Goal: Find specific page/section: Find specific page/section

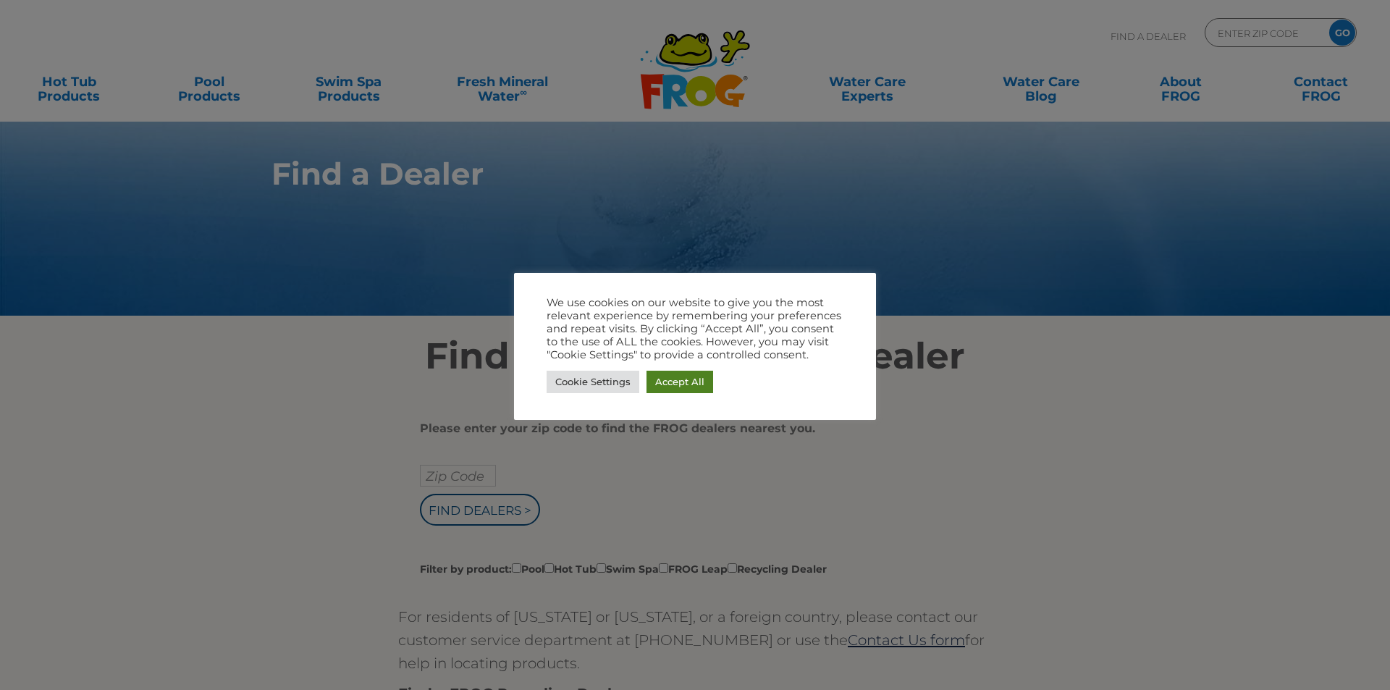
click at [670, 376] on link "Accept All" at bounding box center [680, 382] width 67 height 22
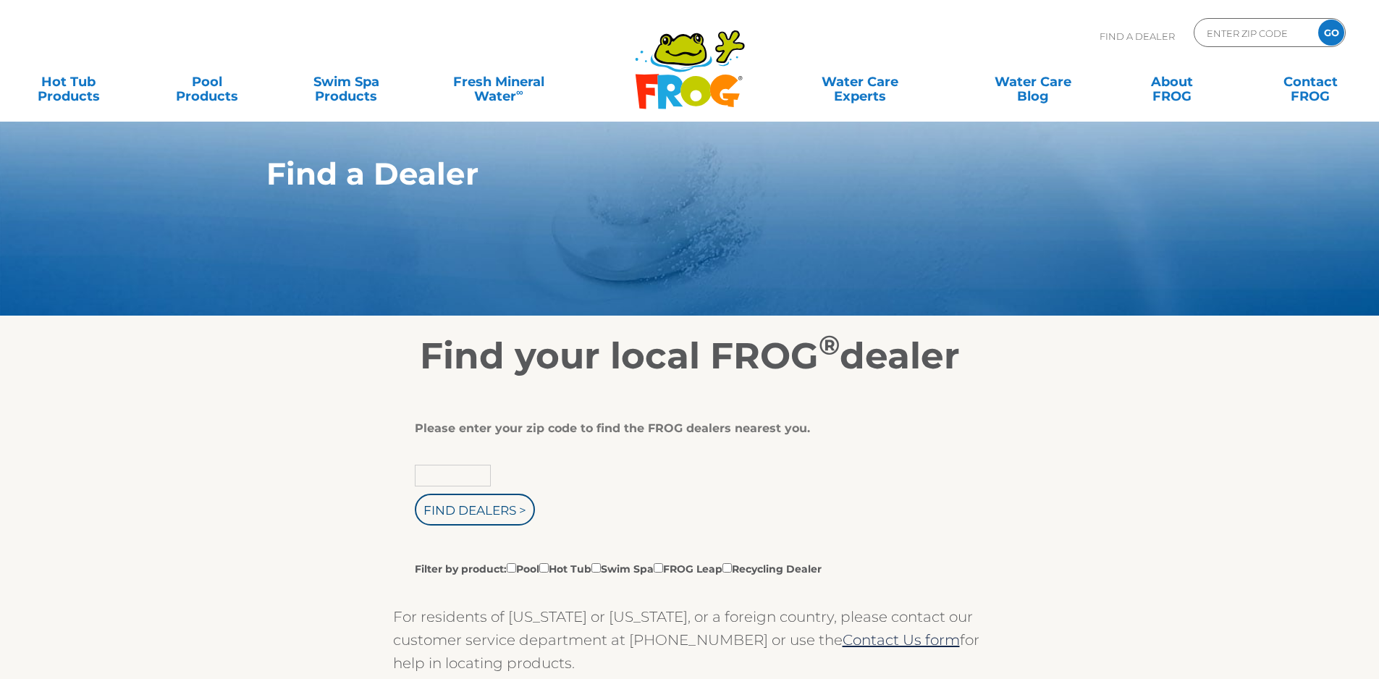
click at [479, 470] on input "text" at bounding box center [453, 476] width 76 height 22
type input "11764"
click at [415, 494] on input "Find Dealers >" at bounding box center [475, 510] width 120 height 32
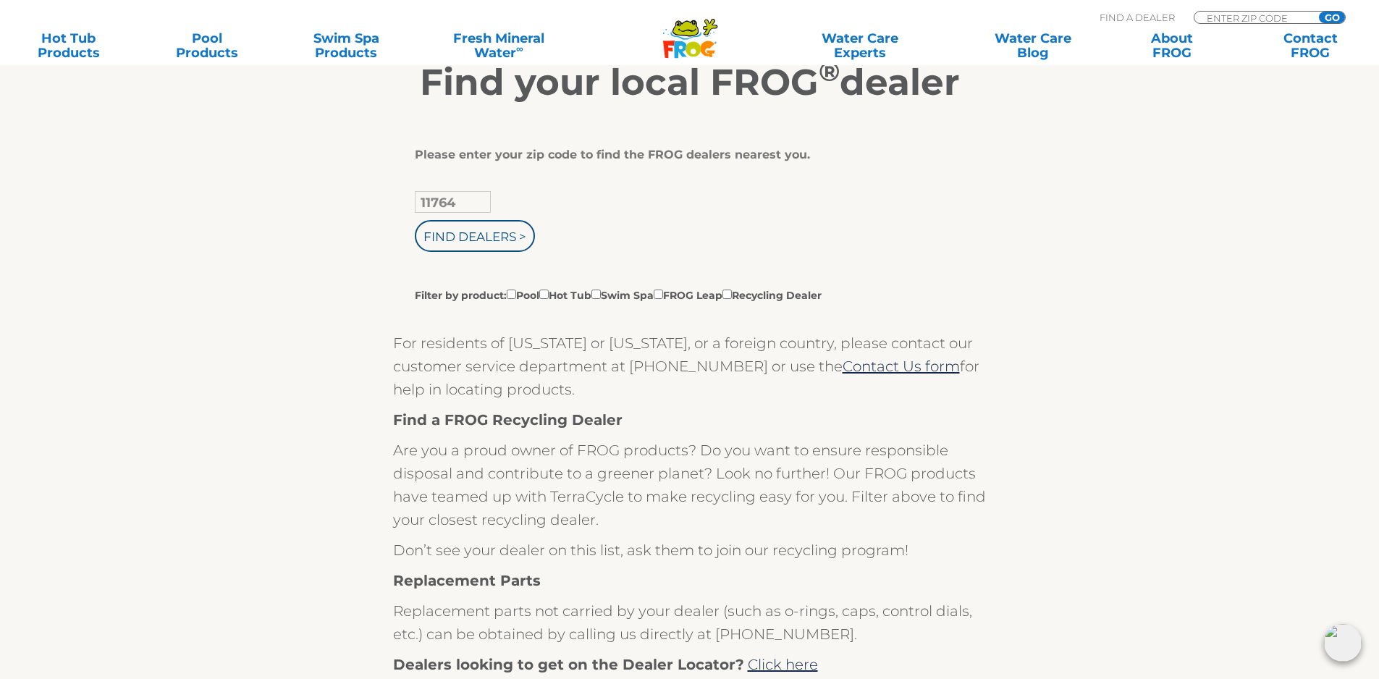
scroll to position [290, 0]
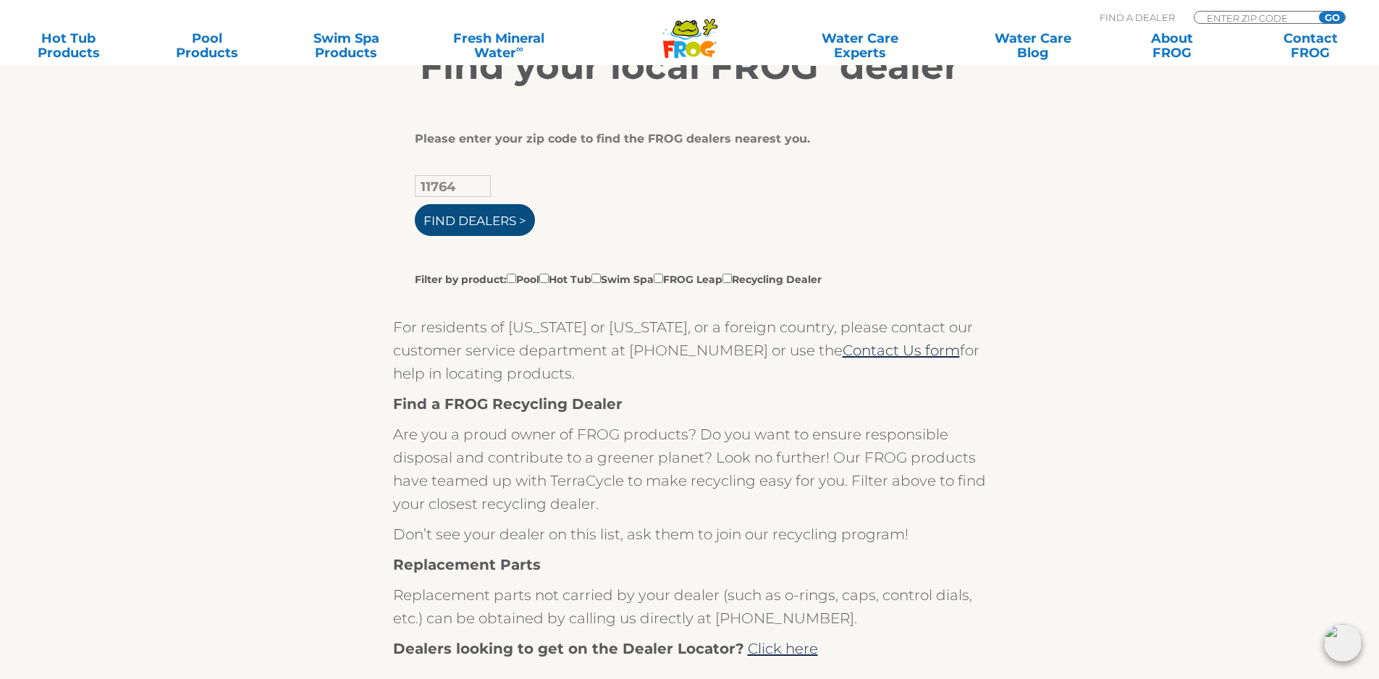
click at [450, 214] on input "Find Dealers >" at bounding box center [475, 220] width 120 height 32
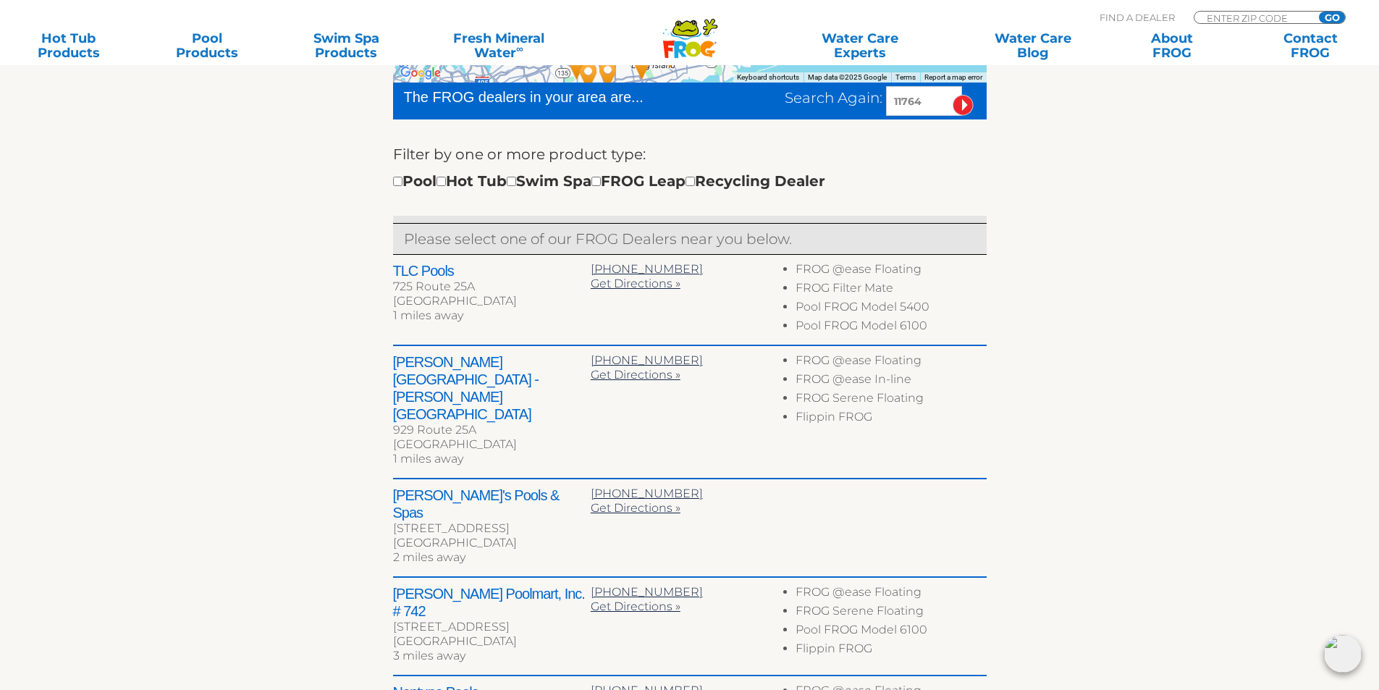
scroll to position [507, 0]
